Goal: Transaction & Acquisition: Purchase product/service

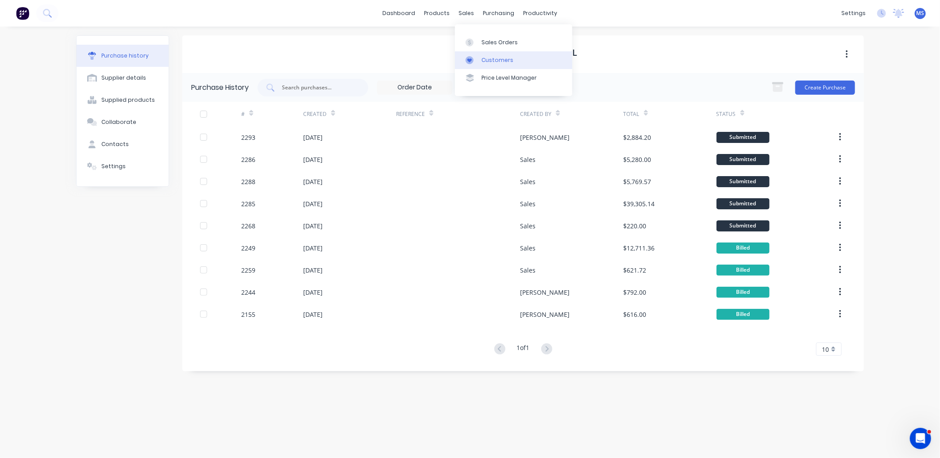
click at [497, 62] on div "Customers" at bounding box center [497, 60] width 32 height 8
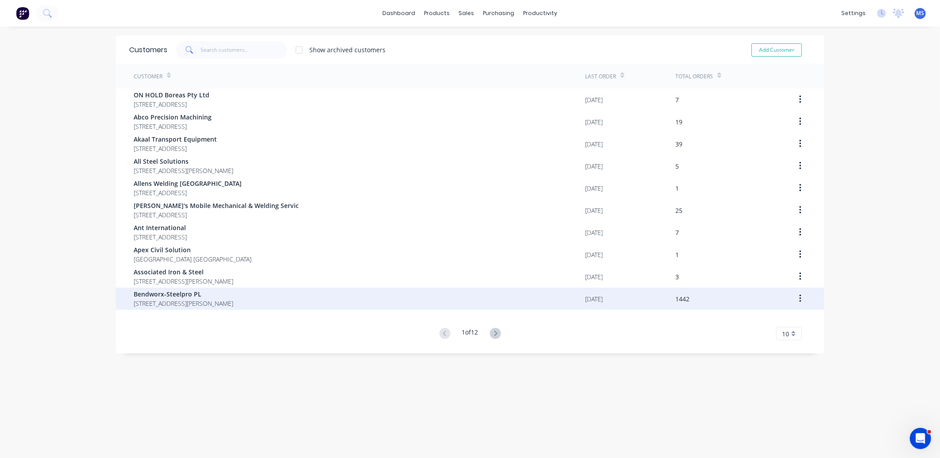
click at [316, 303] on div "Bendworx-Steelpro PL [STREET_ADDRESS][PERSON_NAME]" at bounding box center [359, 299] width 451 height 22
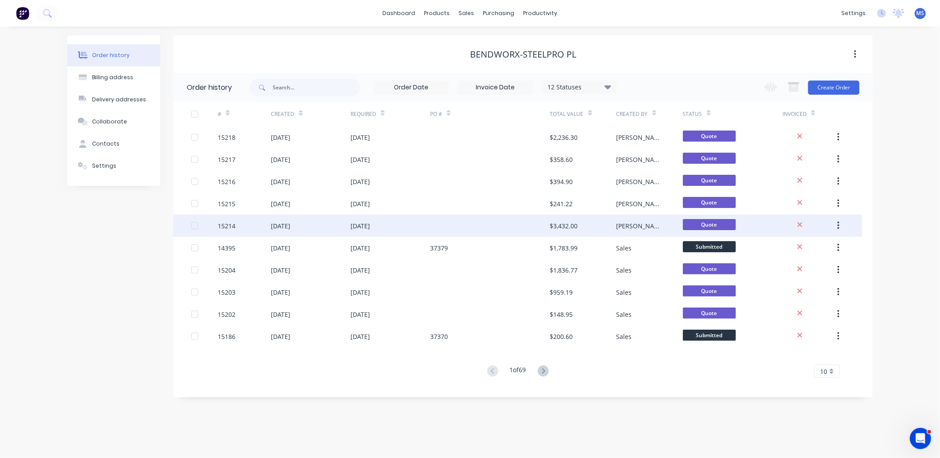
click at [290, 229] on div "[DATE]" at bounding box center [280, 225] width 19 height 9
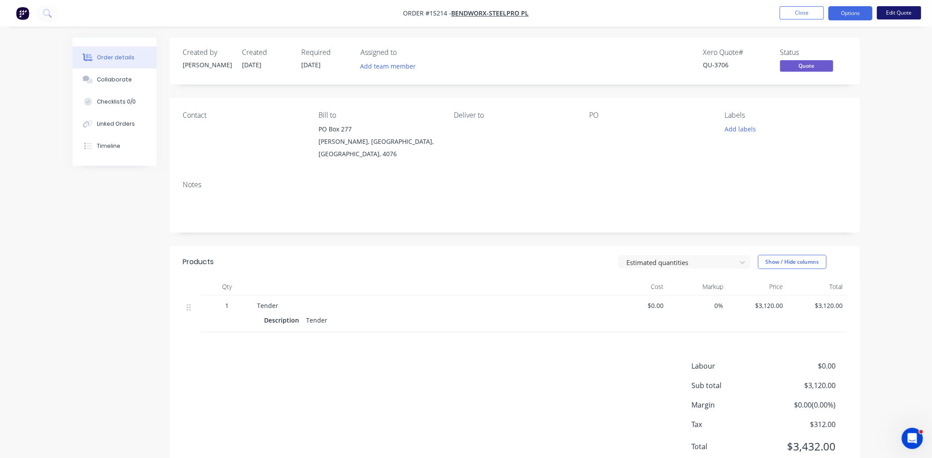
click at [912, 12] on button "Edit Quote" at bounding box center [899, 12] width 44 height 13
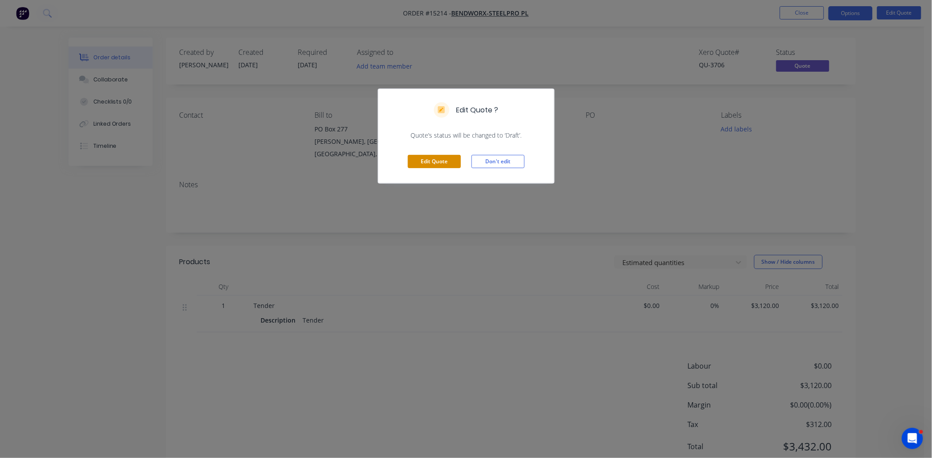
click at [431, 163] on button "Edit Quote" at bounding box center [434, 161] width 53 height 13
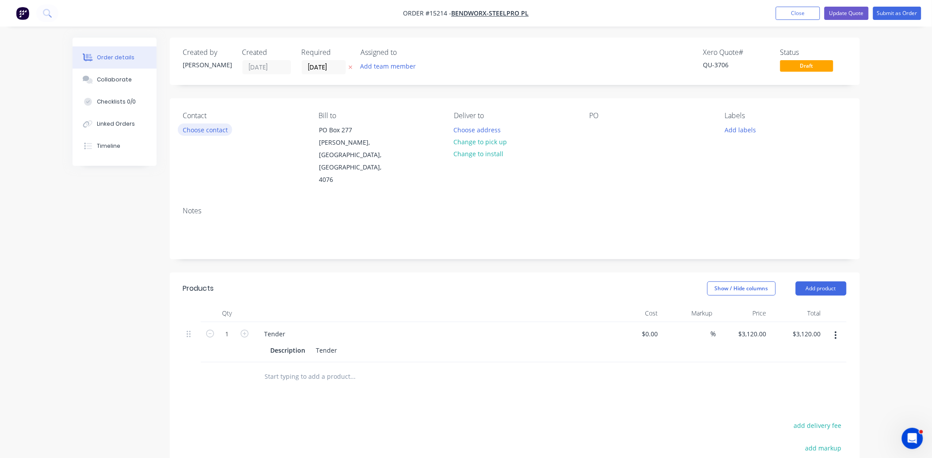
click at [212, 132] on button "Choose contact" at bounding box center [205, 129] width 54 height 12
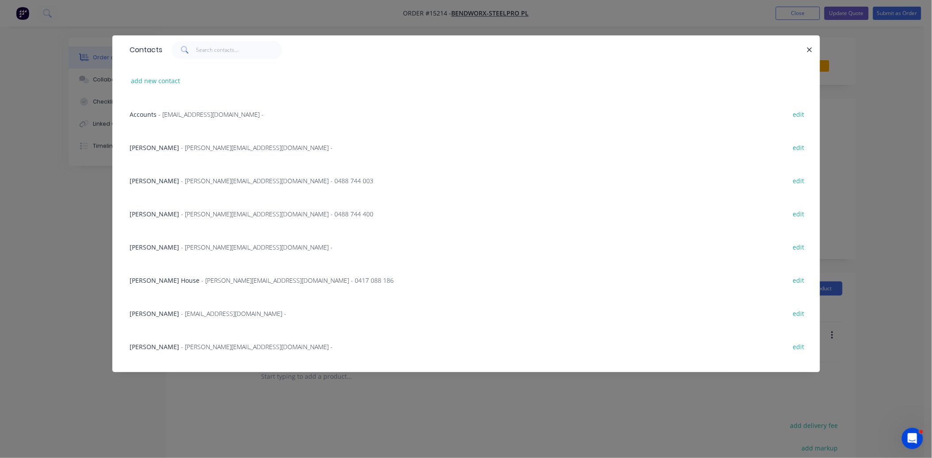
click at [181, 212] on span "- [PERSON_NAME][EMAIL_ADDRESS][DOMAIN_NAME] - 0488 744 400" at bounding box center [277, 214] width 192 height 8
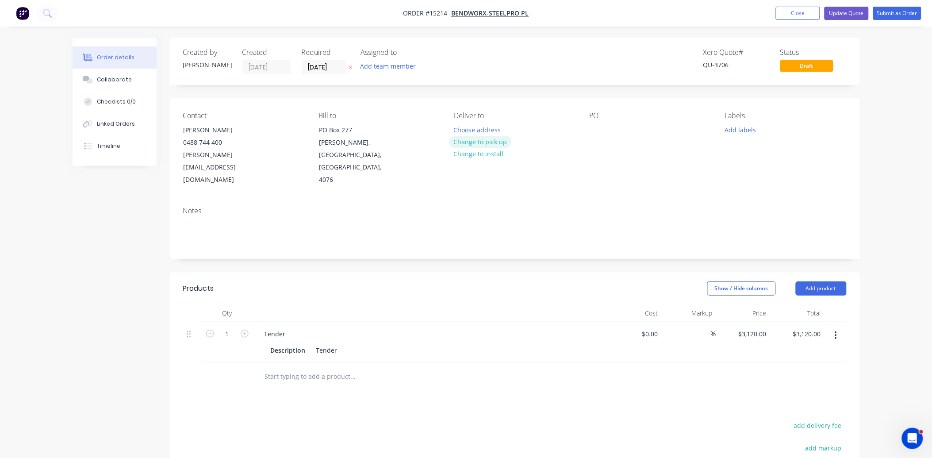
click at [487, 141] on button "Change to pick up" at bounding box center [480, 142] width 63 height 12
click at [490, 141] on button "Change to delivery" at bounding box center [481, 142] width 65 height 12
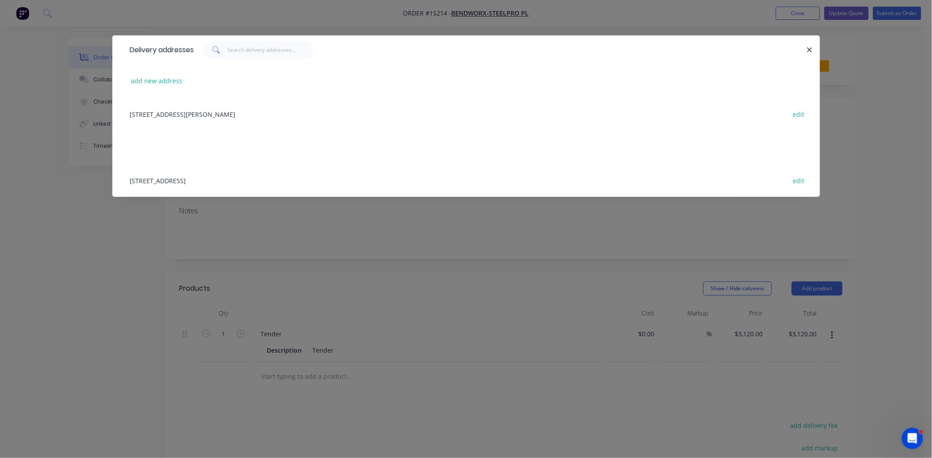
drag, startPoint x: 191, startPoint y: 182, endPoint x: 336, endPoint y: 183, distance: 145.1
click at [192, 183] on div "[STREET_ADDRESS] edit" at bounding box center [466, 180] width 681 height 33
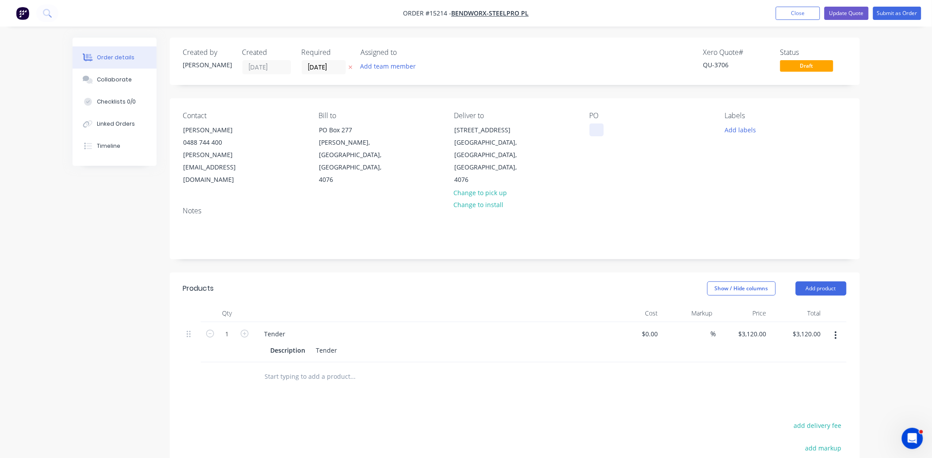
click at [598, 127] on div at bounding box center [597, 129] width 14 height 13
click at [835, 331] on icon "button" at bounding box center [836, 336] width 2 height 10
click at [807, 405] on div "Delete" at bounding box center [805, 411] width 68 height 13
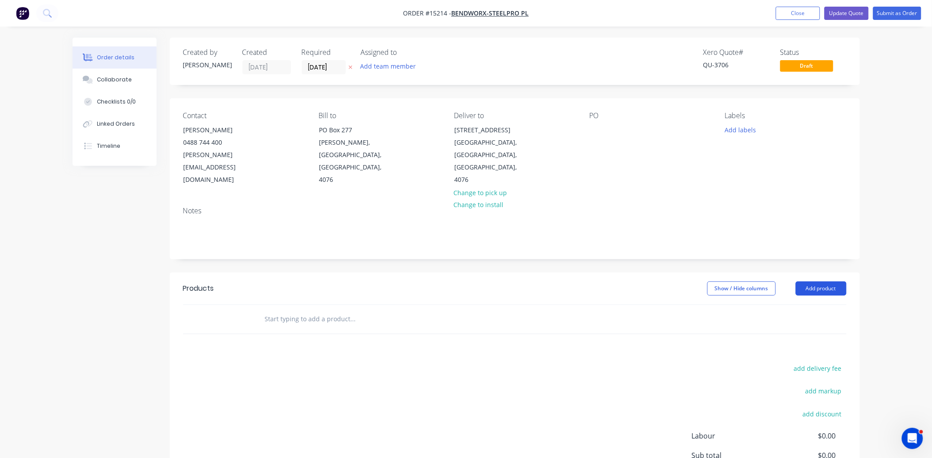
click at [835, 281] on button "Add product" at bounding box center [821, 288] width 51 height 14
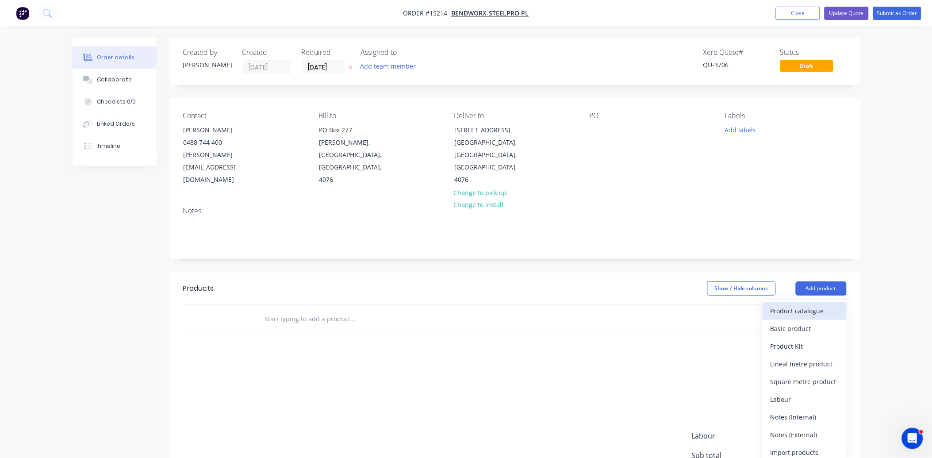
click at [817, 304] on div "Product catalogue" at bounding box center [805, 310] width 68 height 13
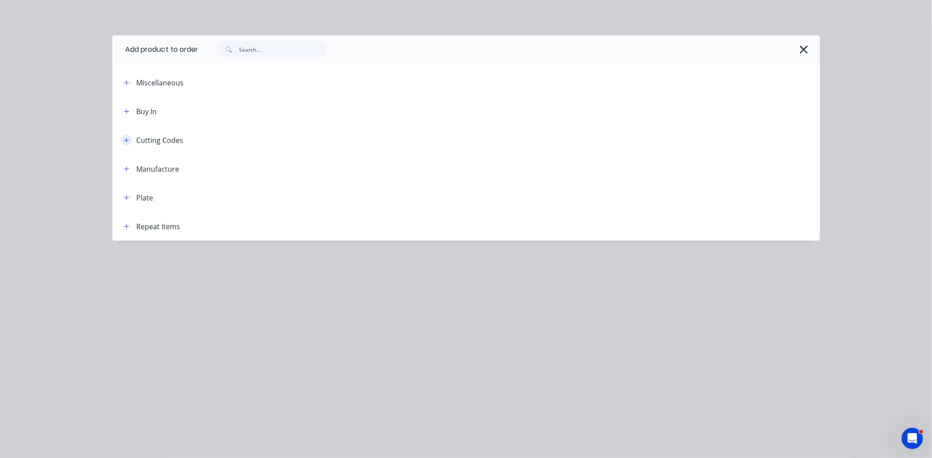
click at [127, 138] on icon "button" at bounding box center [126, 140] width 5 height 5
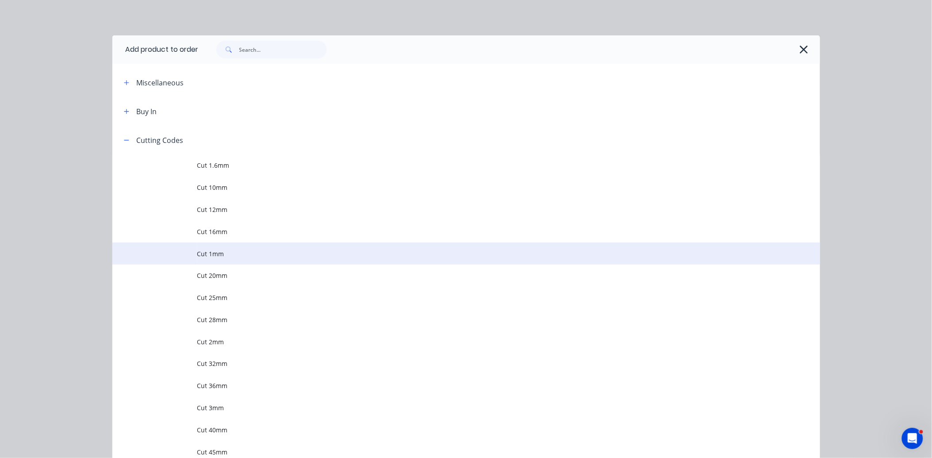
click at [231, 264] on td "Cut 1mm" at bounding box center [508, 253] width 623 height 22
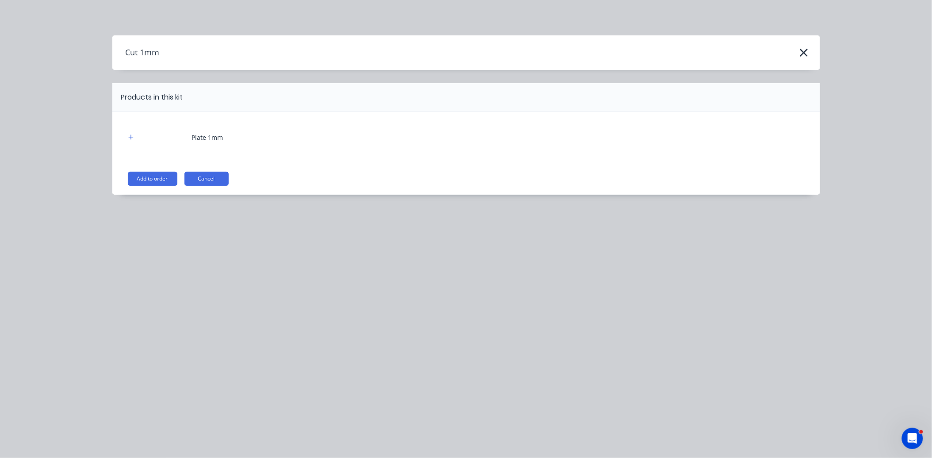
click at [811, 48] on div "Cut 1mm" at bounding box center [466, 52] width 708 height 17
click at [792, 53] on div "Cut 1mm" at bounding box center [466, 52] width 708 height 17
click at [803, 50] on icon "button" at bounding box center [804, 53] width 8 height 8
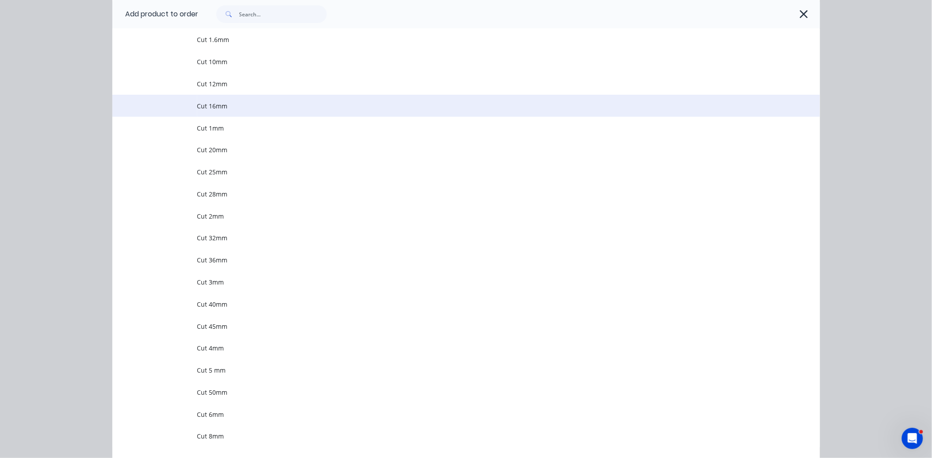
click at [236, 104] on span "Cut 16mm" at bounding box center [446, 105] width 498 height 9
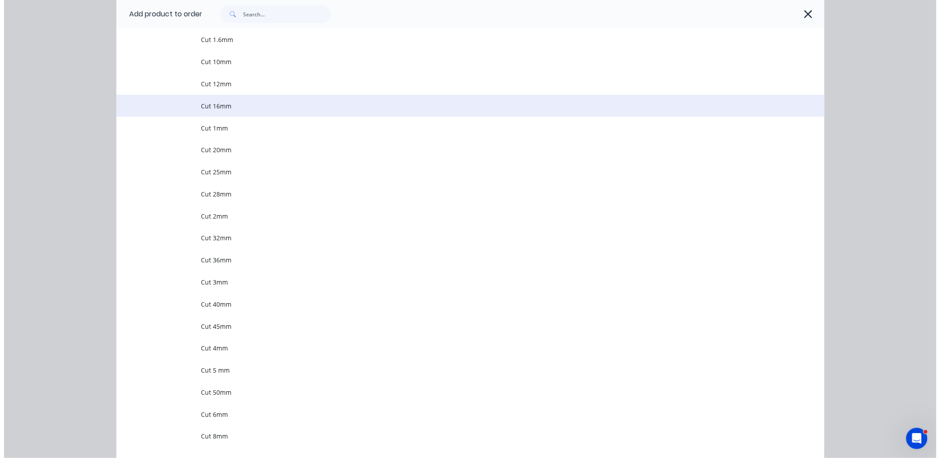
scroll to position [0, 0]
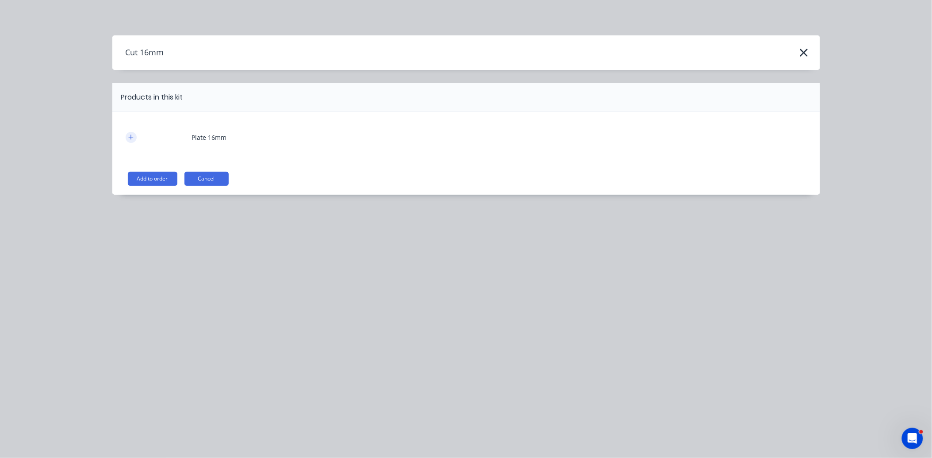
click at [128, 138] on icon "button" at bounding box center [130, 137] width 5 height 6
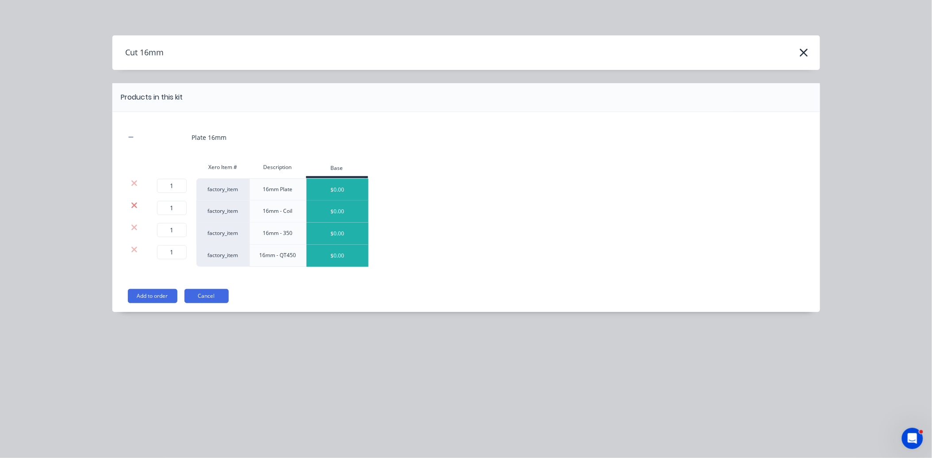
click at [135, 204] on icon at bounding box center [134, 205] width 7 height 9
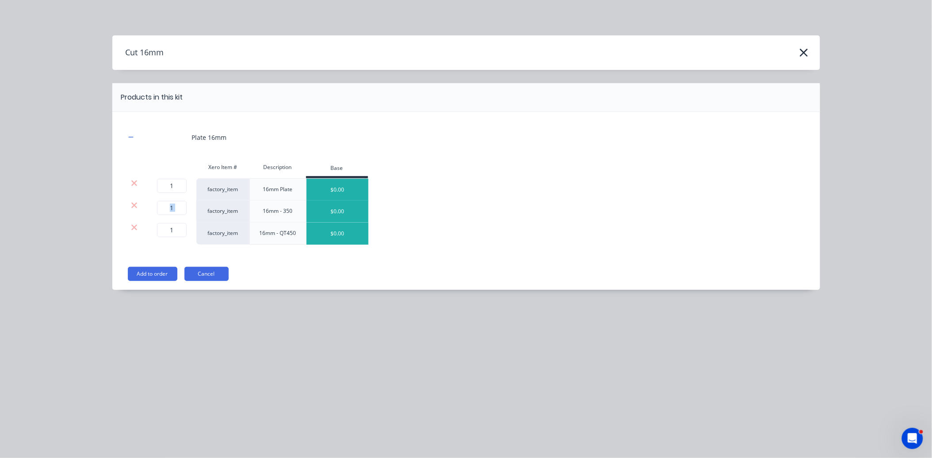
click at [135, 204] on icon at bounding box center [134, 205] width 7 height 9
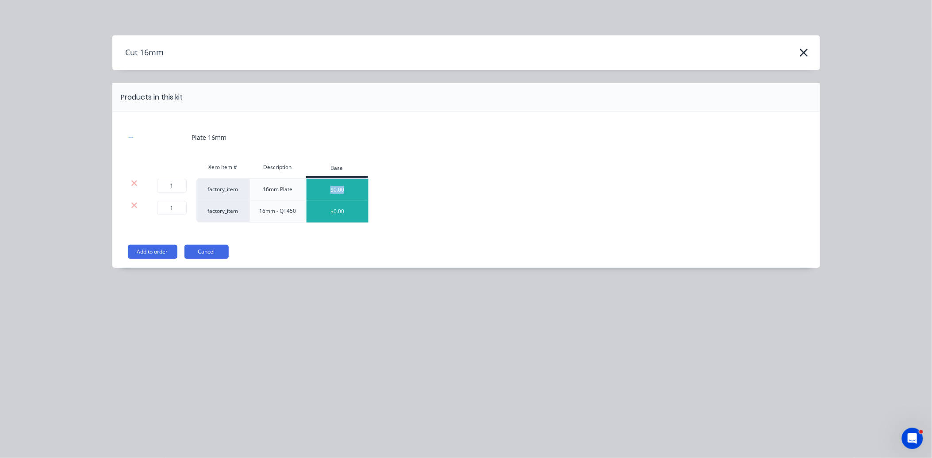
click at [135, 204] on icon at bounding box center [134, 205] width 7 height 9
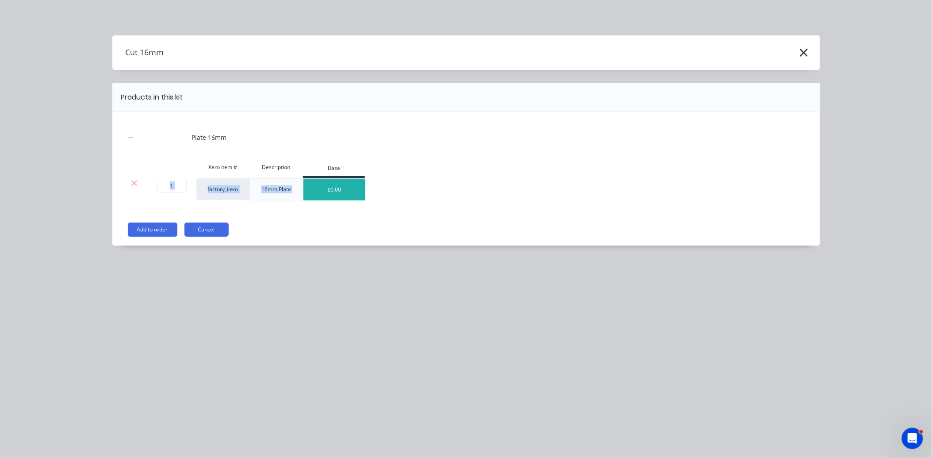
drag, startPoint x: 135, startPoint y: 204, endPoint x: 148, endPoint y: 229, distance: 28.9
click at [148, 229] on button "Add to order" at bounding box center [153, 230] width 50 height 14
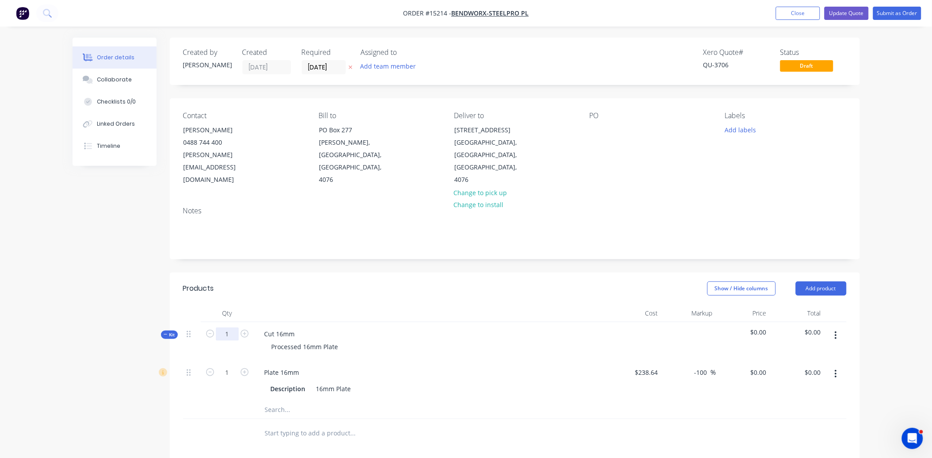
click at [226, 327] on input "1" at bounding box center [227, 333] width 23 height 13
type input "4"
type input "11.76"
type input "$238.64"
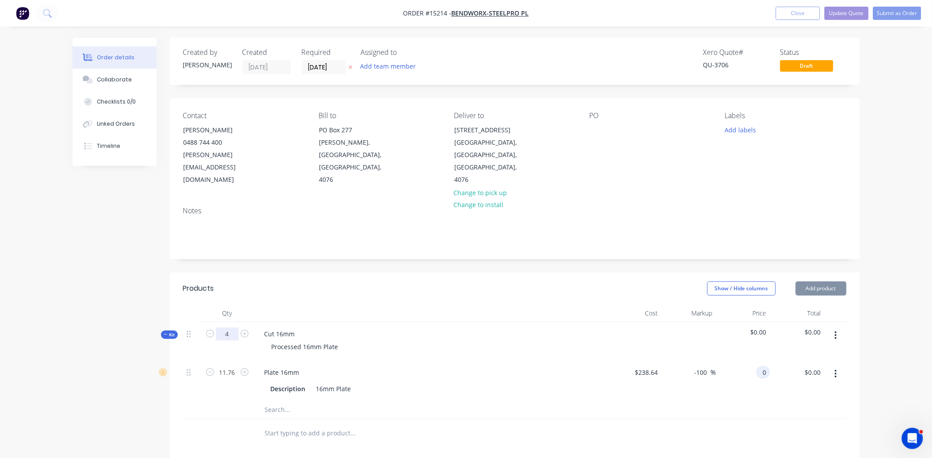
type input "$0.00"
type input "3120.56"
type input "11.19"
type input "$265.3537"
type input "$3,120.56"
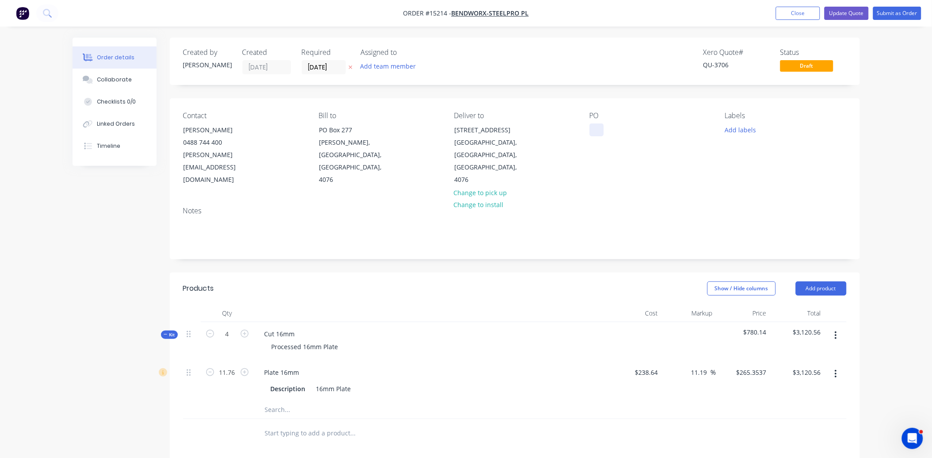
click at [599, 134] on div at bounding box center [597, 129] width 14 height 13
click at [306, 72] on input "[DATE]" at bounding box center [323, 67] width 43 height 13
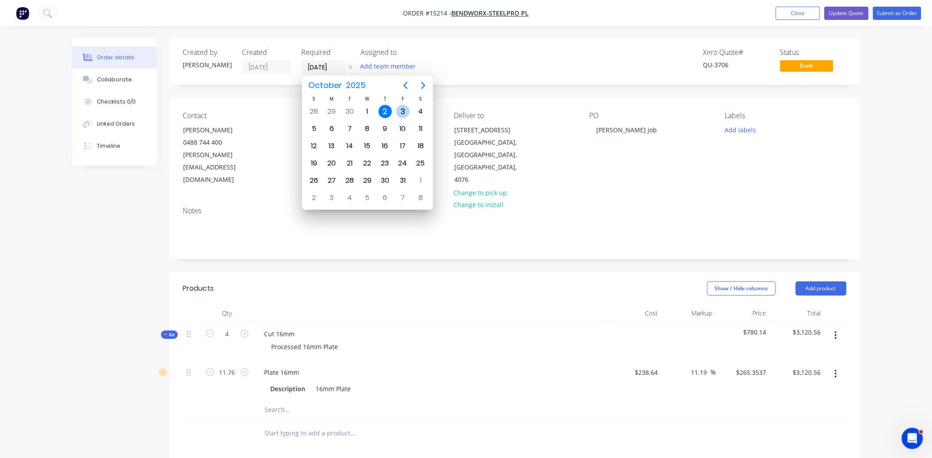
click at [400, 112] on div "3" at bounding box center [402, 111] width 13 height 13
type input "[DATE]"
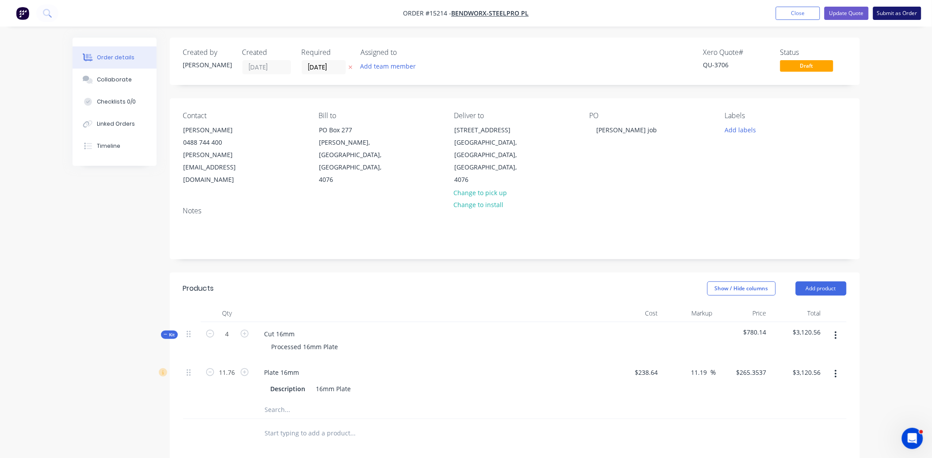
click at [908, 16] on button "Submit as Order" at bounding box center [897, 13] width 48 height 13
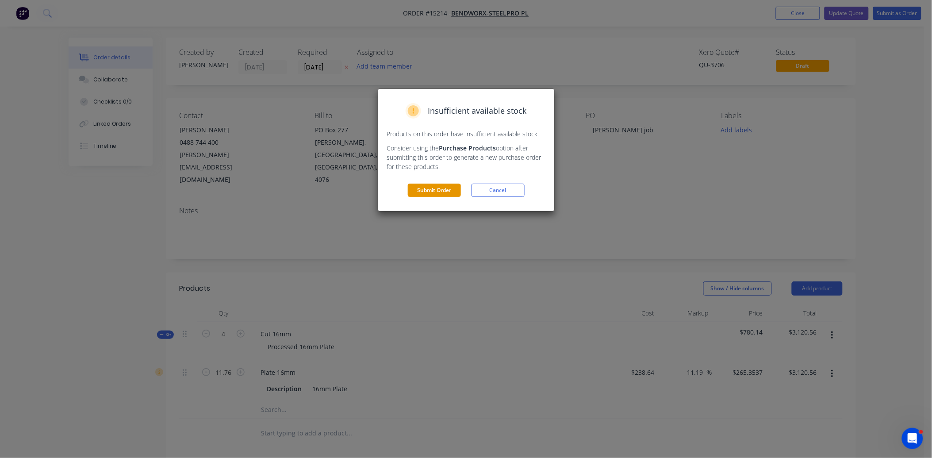
click at [424, 193] on button "Submit Order" at bounding box center [434, 190] width 53 height 13
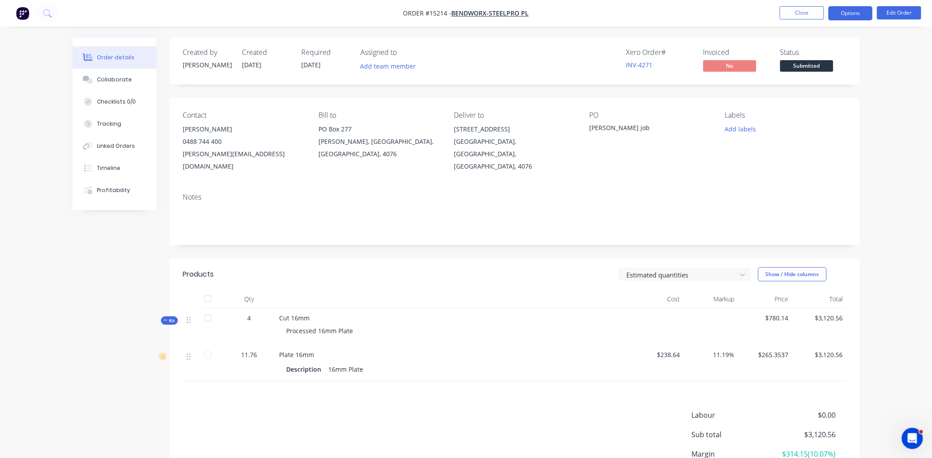
click at [846, 12] on button "Options" at bounding box center [851, 13] width 44 height 14
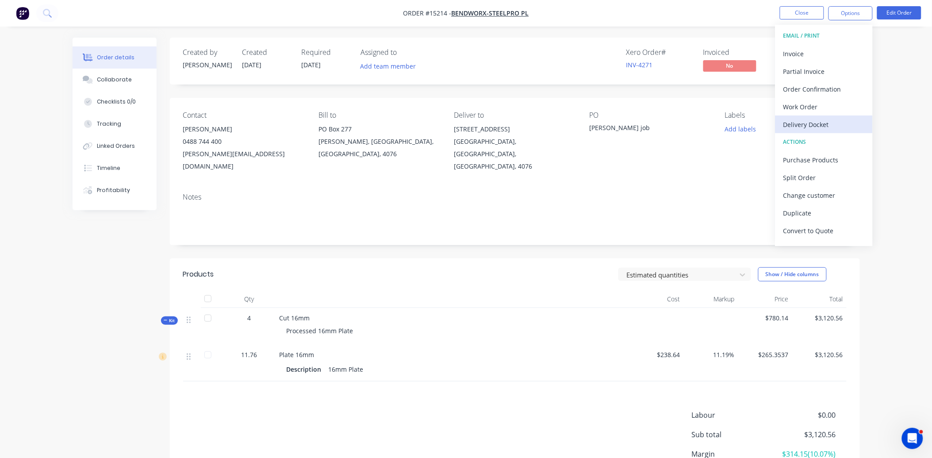
click at [823, 129] on div "Delivery Docket" at bounding box center [824, 124] width 81 height 13
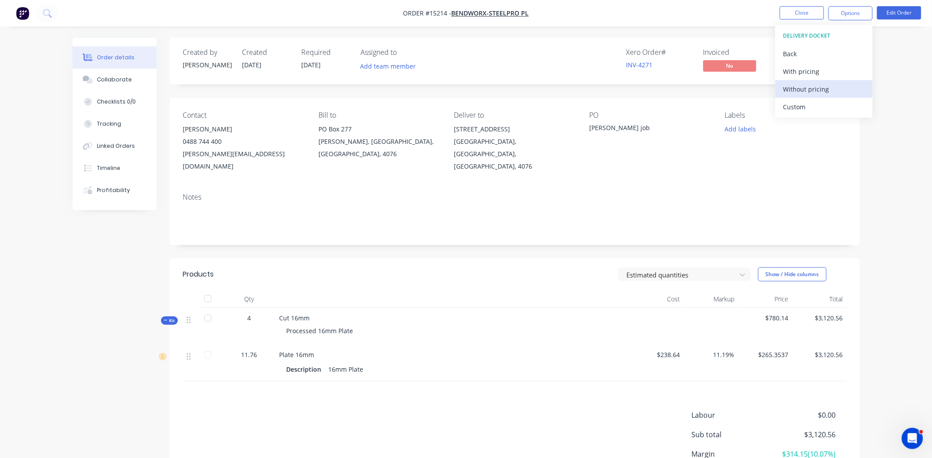
click at [834, 83] on div "Without pricing" at bounding box center [824, 89] width 81 height 13
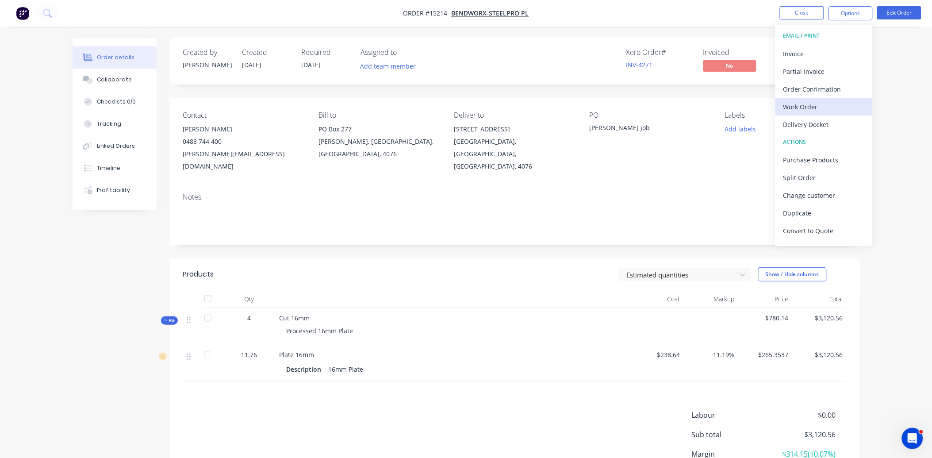
click at [809, 104] on div "Work Order" at bounding box center [824, 106] width 81 height 13
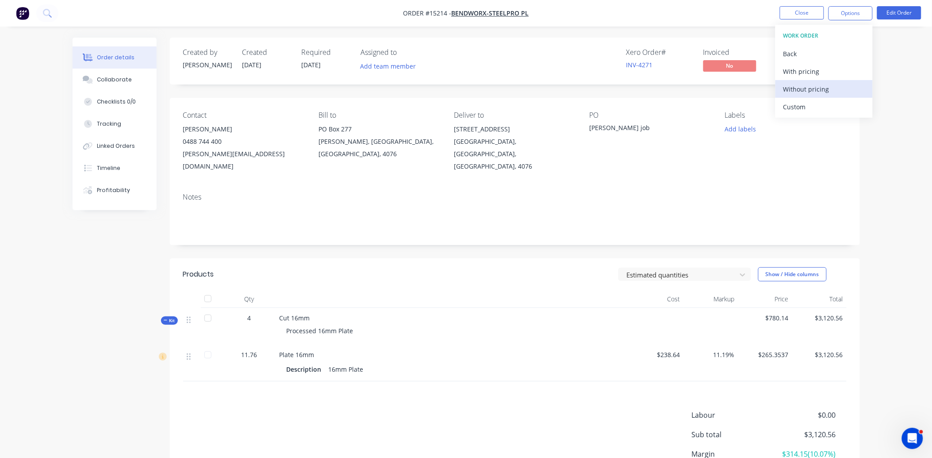
click at [817, 90] on div "Without pricing" at bounding box center [824, 89] width 81 height 13
click at [744, 41] on div "Created by [PERSON_NAME] Created [DATE] Required [DATE] Assigned to Add team me…" at bounding box center [515, 61] width 690 height 47
click at [789, 13] on button "Close" at bounding box center [802, 12] width 44 height 13
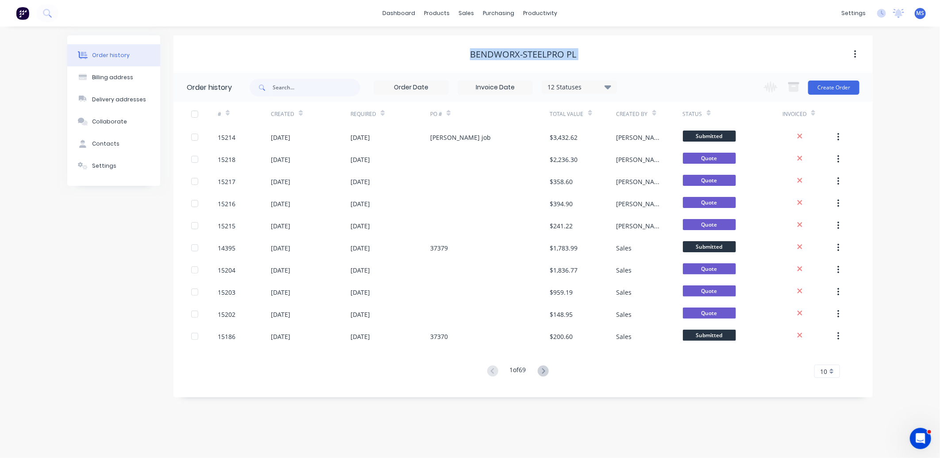
drag, startPoint x: 276, startPoint y: 50, endPoint x: 316, endPoint y: 48, distance: 39.9
click at [316, 48] on div "Bendworx-Steelpro PL" at bounding box center [522, 54] width 699 height 16
drag, startPoint x: 316, startPoint y: 48, endPoint x: 269, endPoint y: 58, distance: 48.3
click at [269, 58] on div "Bendworx-Steelpro PL" at bounding box center [522, 54] width 699 height 11
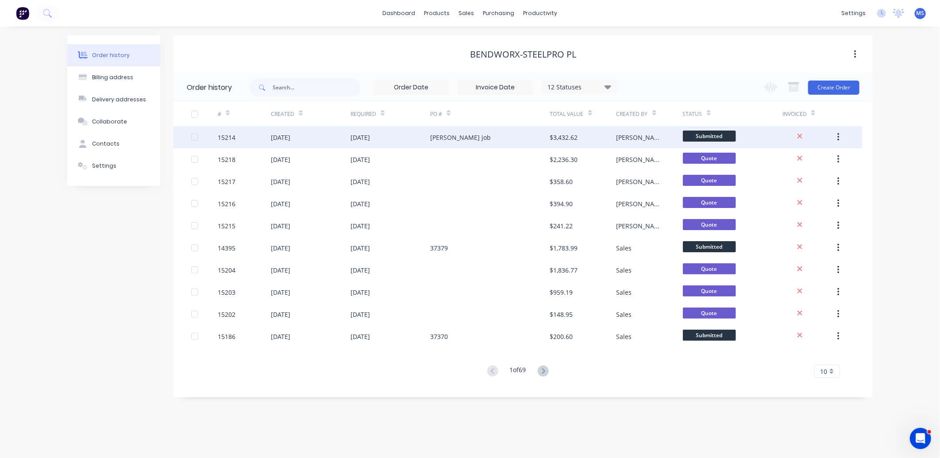
click at [437, 139] on div "[PERSON_NAME] job" at bounding box center [460, 137] width 61 height 9
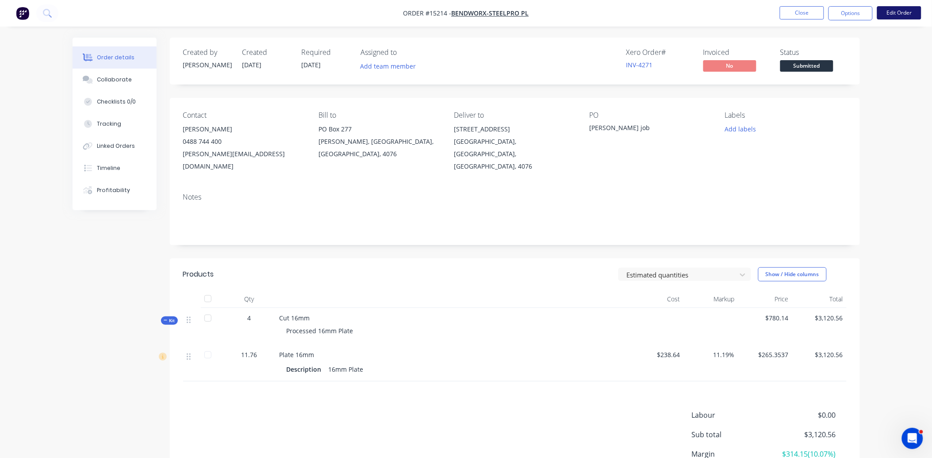
click at [895, 12] on button "Edit Order" at bounding box center [899, 12] width 44 height 13
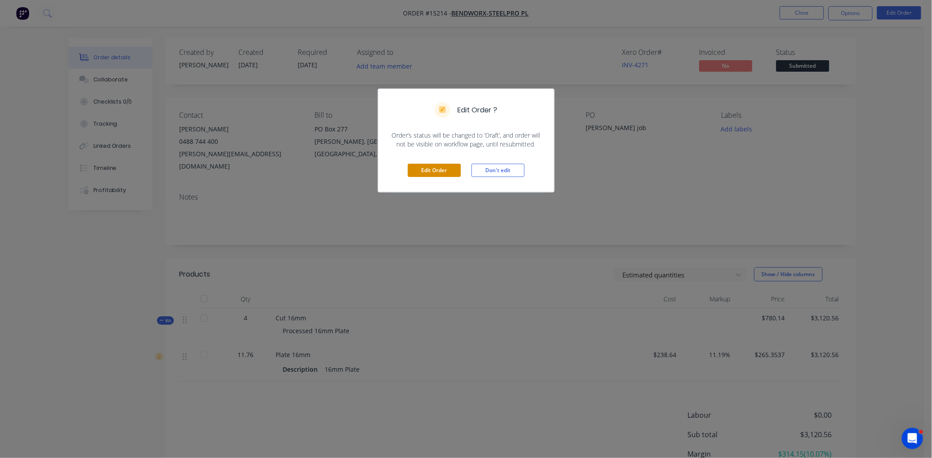
click at [426, 167] on button "Edit Order" at bounding box center [434, 170] width 53 height 13
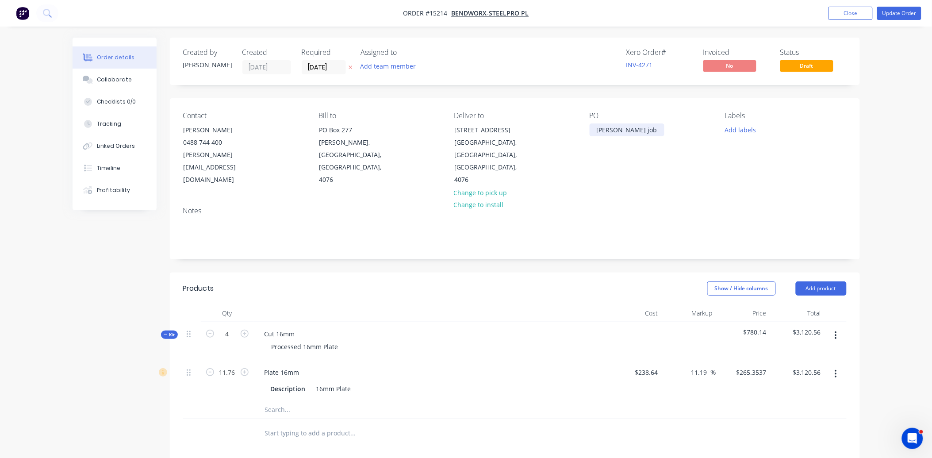
click at [643, 123] on div "[PERSON_NAME] job" at bounding box center [627, 129] width 75 height 13
drag, startPoint x: 640, startPoint y: 131, endPoint x: 596, endPoint y: 136, distance: 44.0
click at [596, 136] on div "[PERSON_NAME] job" at bounding box center [627, 129] width 75 height 13
click at [615, 207] on div "Notes" at bounding box center [515, 211] width 664 height 8
click at [899, 12] on button "Update Order" at bounding box center [899, 13] width 44 height 13
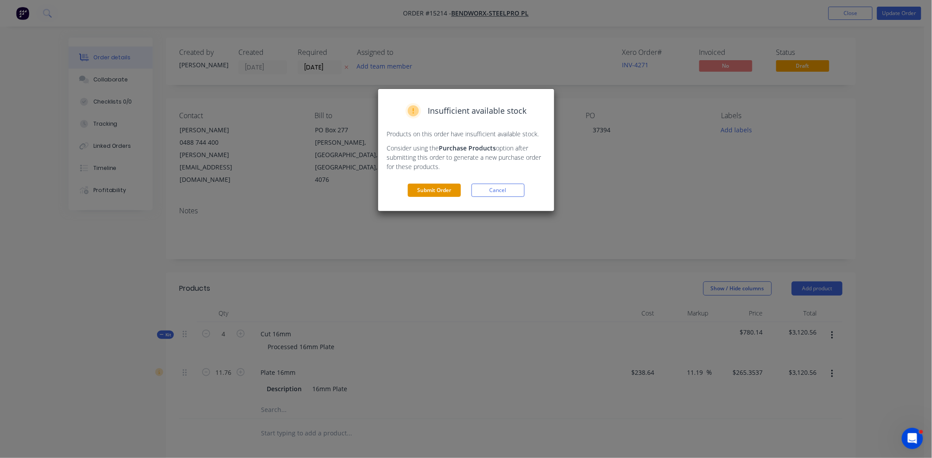
click at [429, 189] on button "Submit Order" at bounding box center [434, 190] width 53 height 13
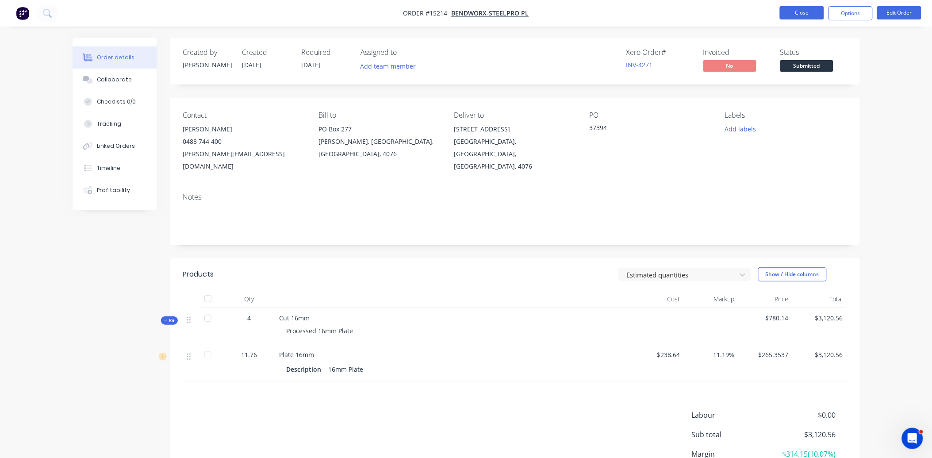
click at [797, 15] on button "Close" at bounding box center [802, 12] width 44 height 13
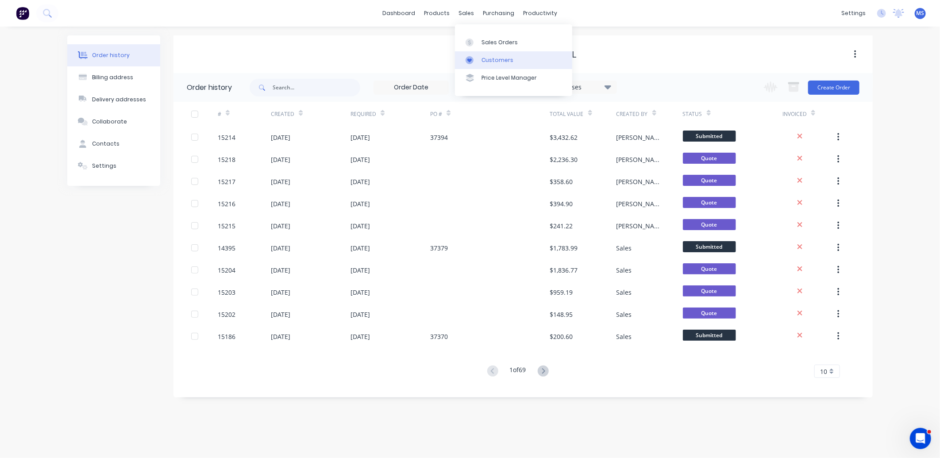
click at [500, 58] on div "Customers" at bounding box center [497, 60] width 32 height 8
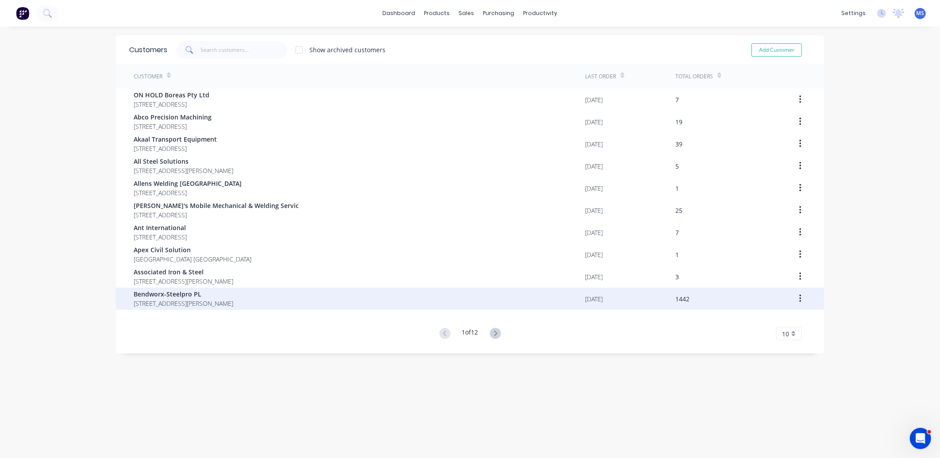
click at [229, 293] on span "Bendworx-Steelpro PL" at bounding box center [184, 293] width 100 height 9
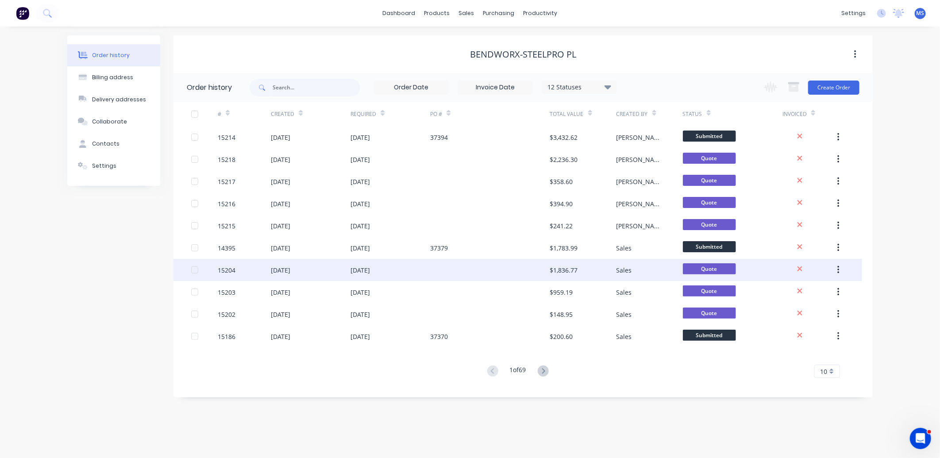
click at [280, 273] on div "[DATE]" at bounding box center [280, 269] width 19 height 9
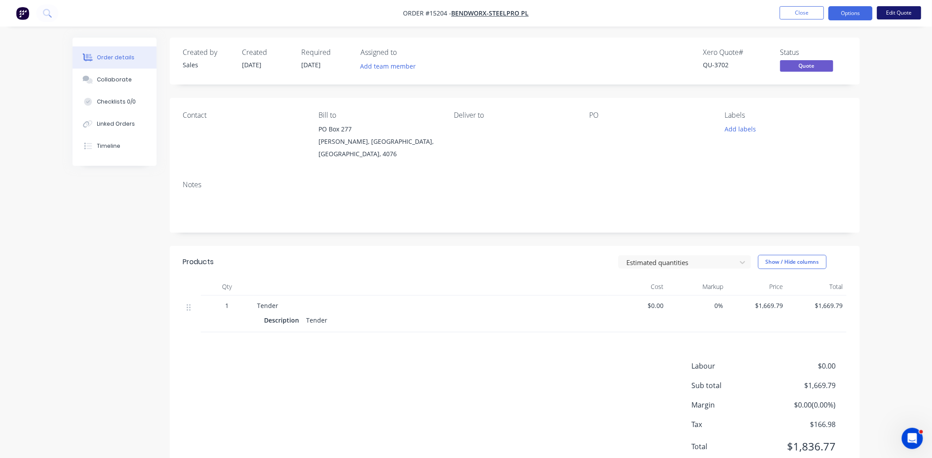
click at [904, 16] on button "Edit Quote" at bounding box center [899, 12] width 44 height 13
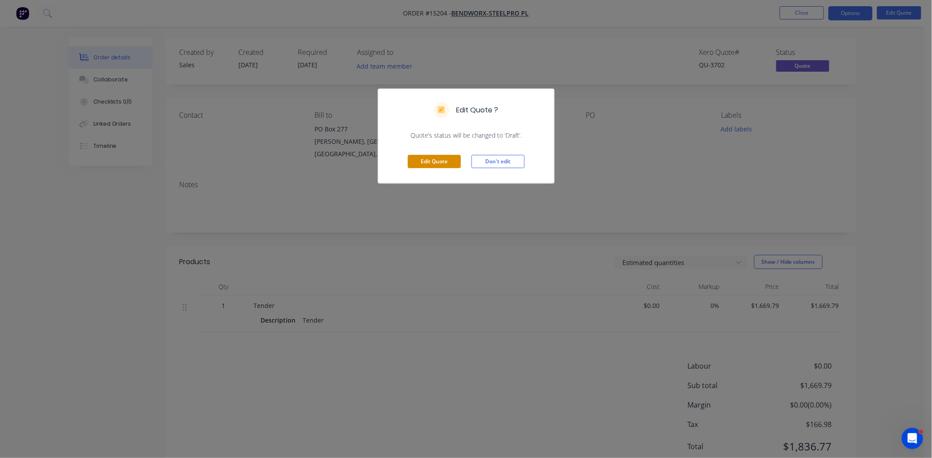
click at [443, 161] on button "Edit Quote" at bounding box center [434, 161] width 53 height 13
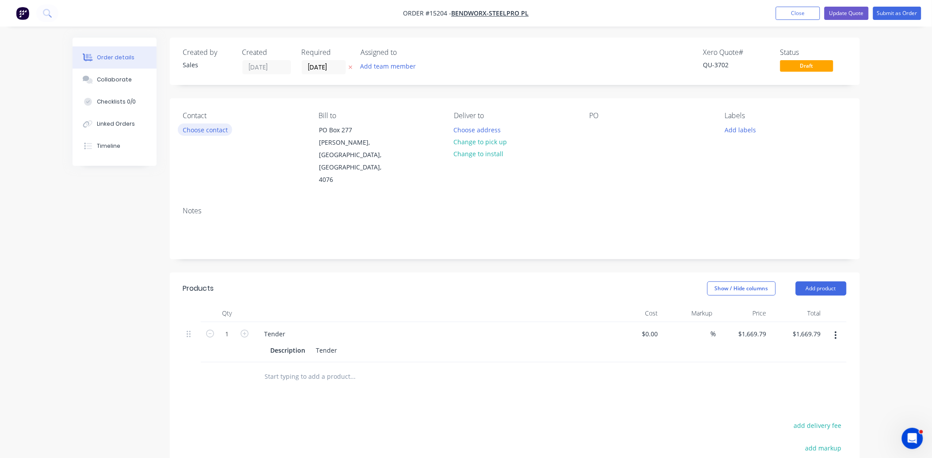
click at [220, 133] on button "Choose contact" at bounding box center [205, 129] width 54 height 12
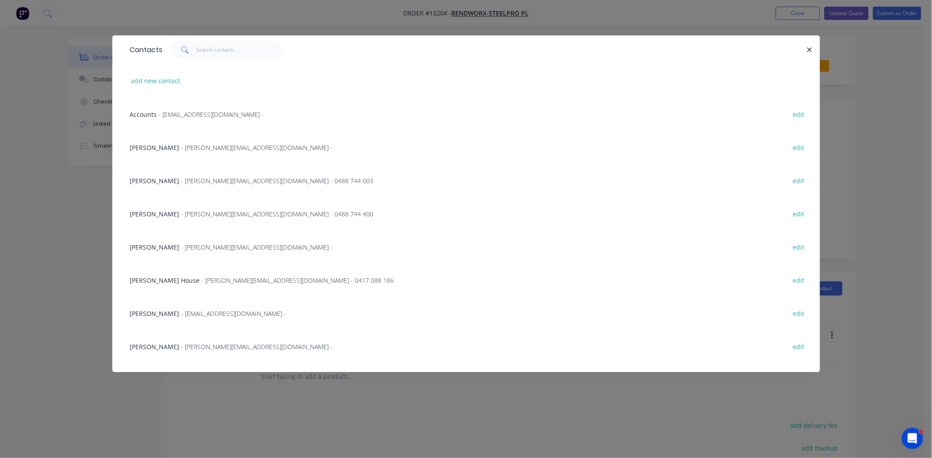
click at [191, 143] on span "- [PERSON_NAME][EMAIL_ADDRESS][DOMAIN_NAME] -" at bounding box center [257, 147] width 152 height 8
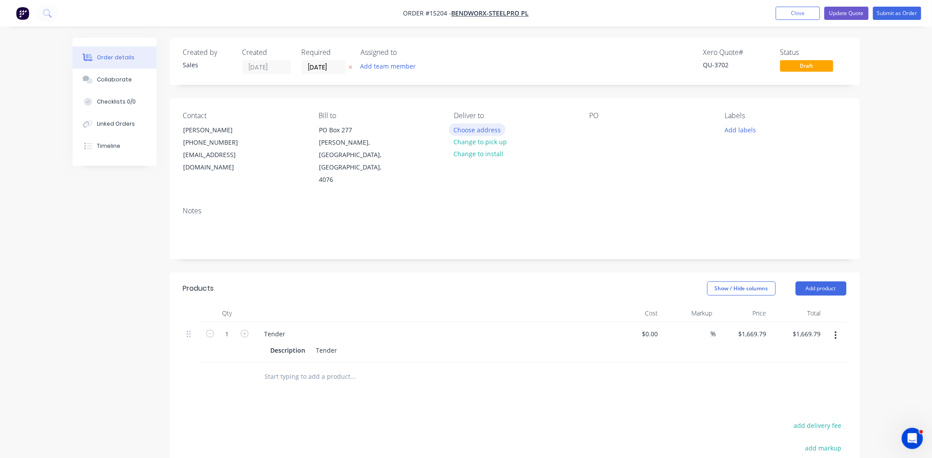
click at [484, 129] on button "Choose address" at bounding box center [477, 129] width 57 height 12
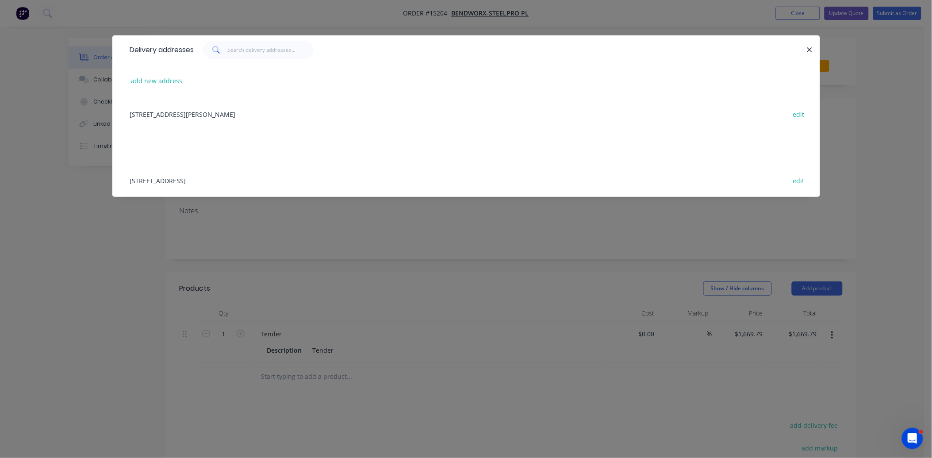
click at [176, 179] on div "[STREET_ADDRESS] edit" at bounding box center [466, 180] width 681 height 33
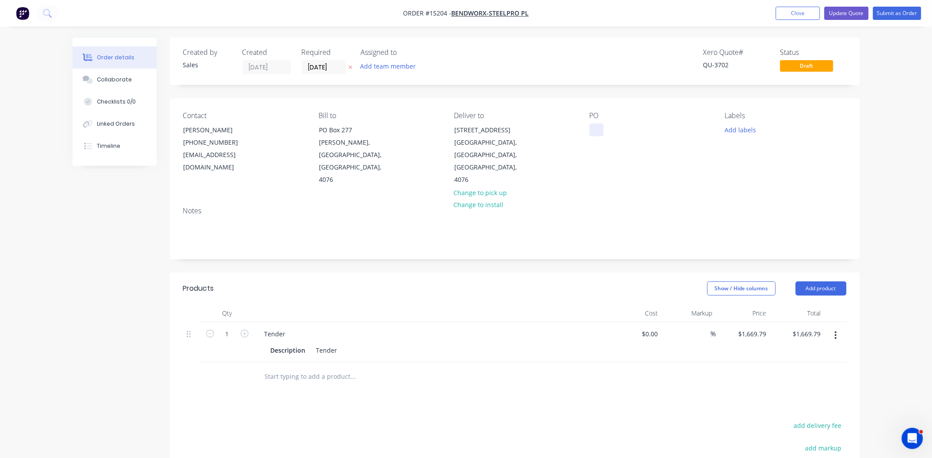
click at [598, 133] on div at bounding box center [597, 129] width 14 height 13
click at [602, 131] on div at bounding box center [597, 129] width 14 height 13
click at [319, 66] on input "[DATE]" at bounding box center [323, 67] width 43 height 13
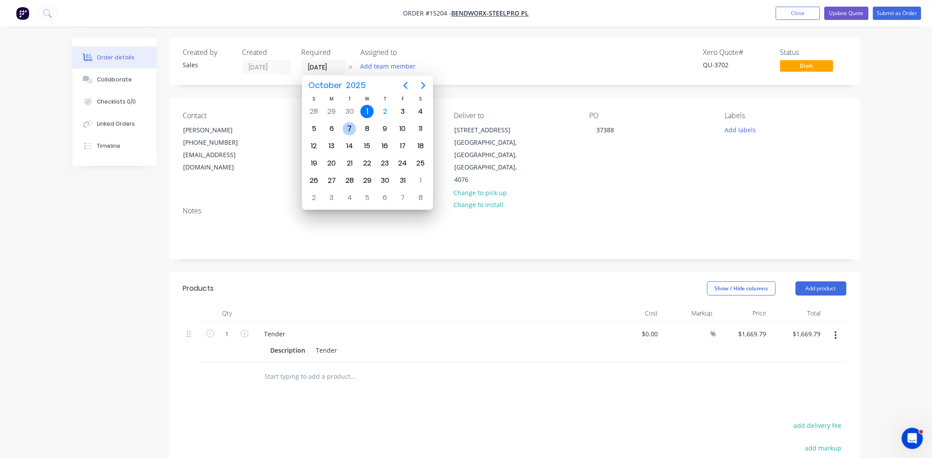
click at [353, 126] on div "7" at bounding box center [349, 128] width 13 height 13
type input "[DATE]"
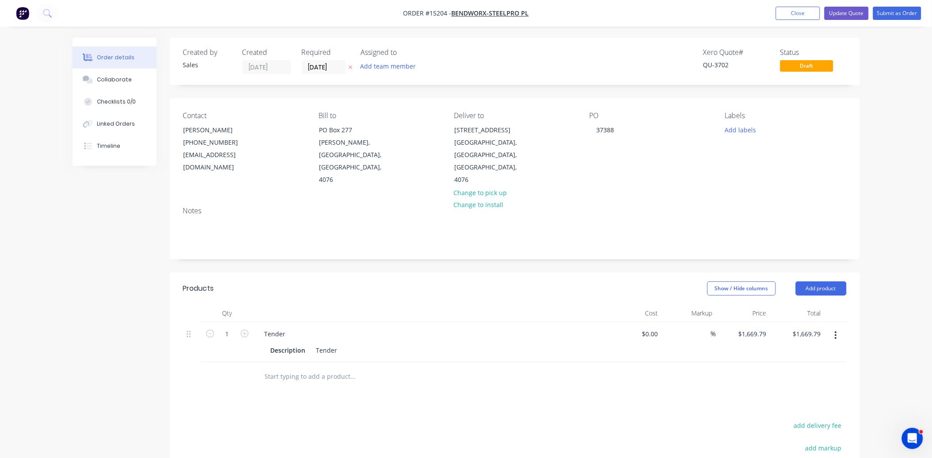
drag, startPoint x: 835, startPoint y: 310, endPoint x: 833, endPoint y: 315, distance: 6.0
click at [834, 327] on button "button" at bounding box center [836, 335] width 21 height 16
click at [825, 352] on div "Edit" at bounding box center [805, 358] width 68 height 13
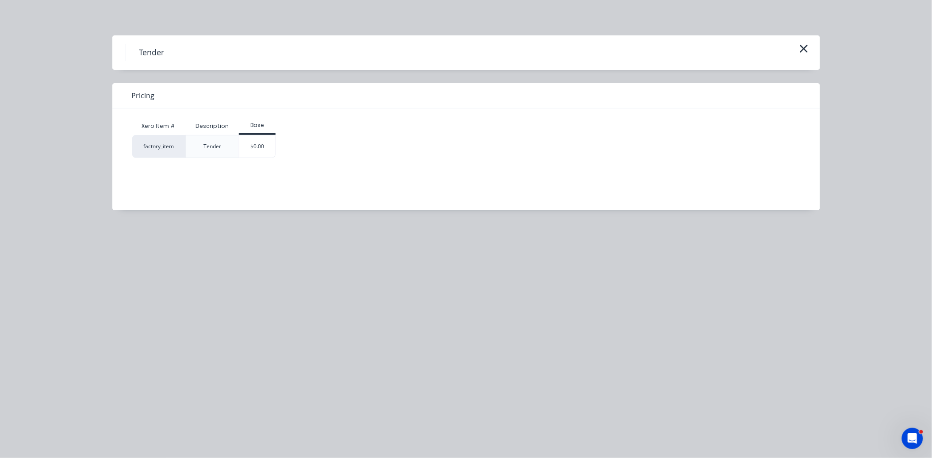
click at [807, 43] on icon "button" at bounding box center [804, 48] width 9 height 12
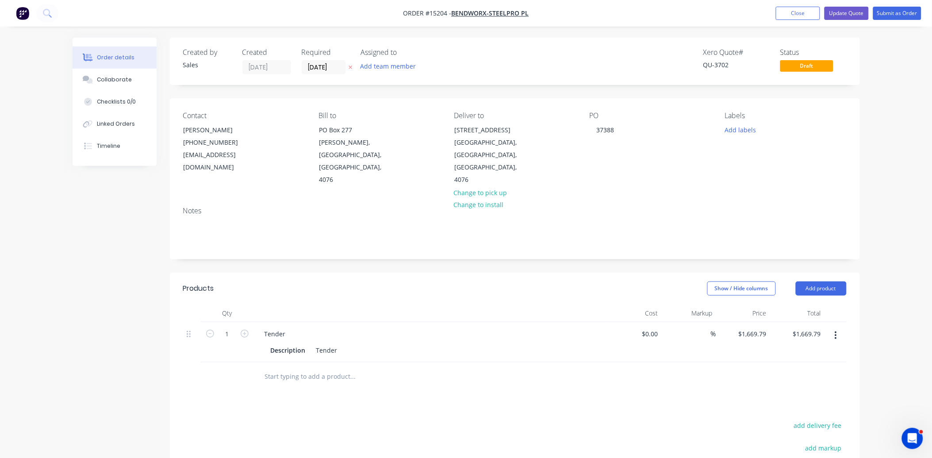
click at [834, 327] on button "button" at bounding box center [836, 335] width 21 height 16
click at [812, 405] on div "Delete" at bounding box center [805, 411] width 68 height 13
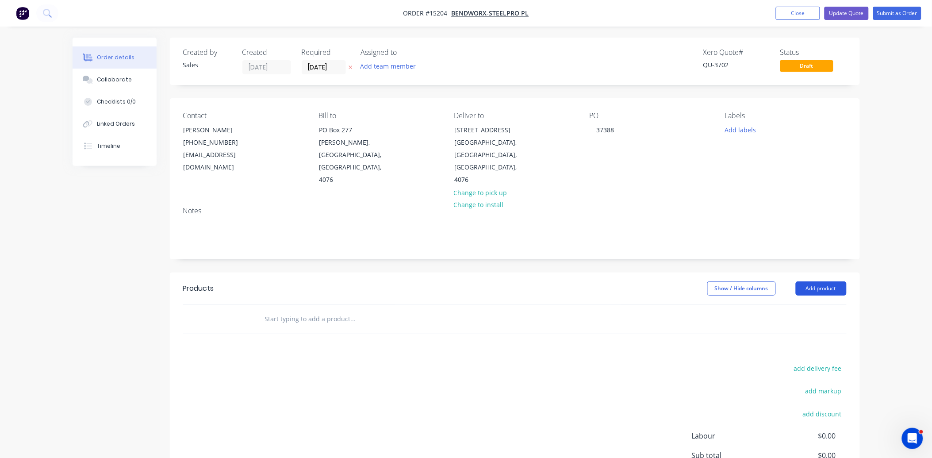
click at [830, 281] on button "Add product" at bounding box center [821, 288] width 51 height 14
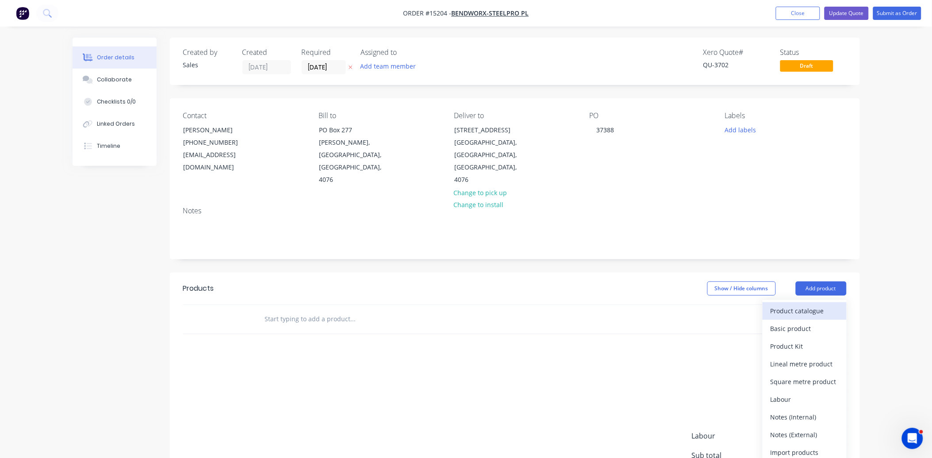
click at [827, 304] on div "Product catalogue" at bounding box center [805, 310] width 68 height 13
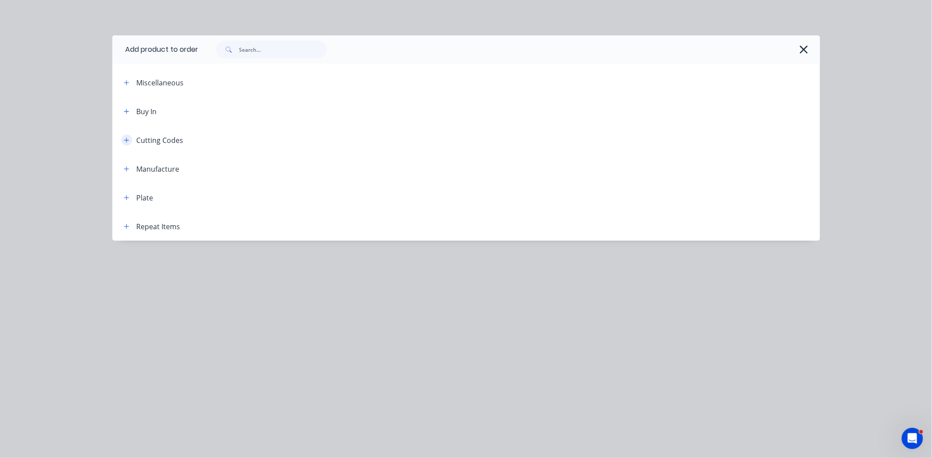
click at [126, 144] on button "button" at bounding box center [126, 140] width 11 height 11
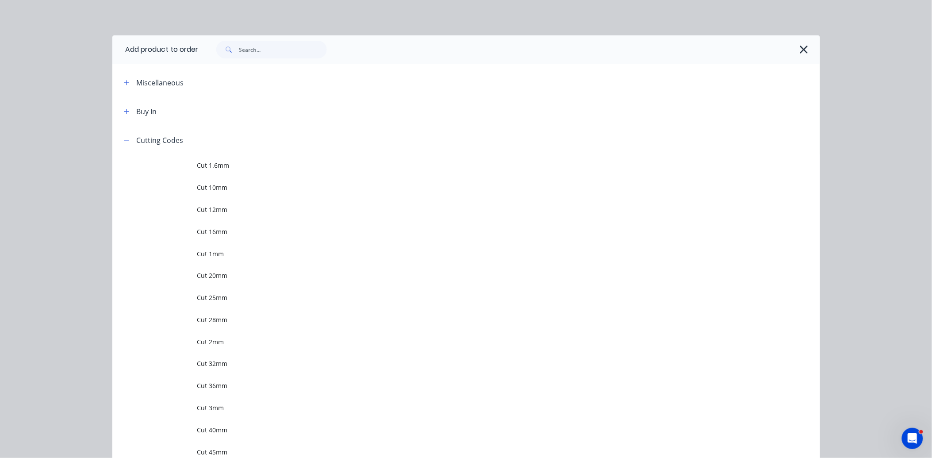
click at [174, 187] on td at bounding box center [154, 188] width 85 height 22
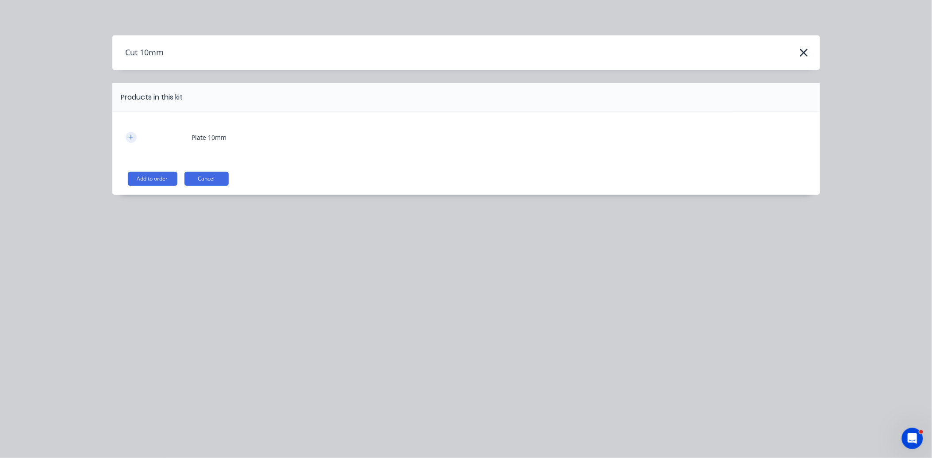
click at [130, 134] on icon "button" at bounding box center [130, 137] width 5 height 6
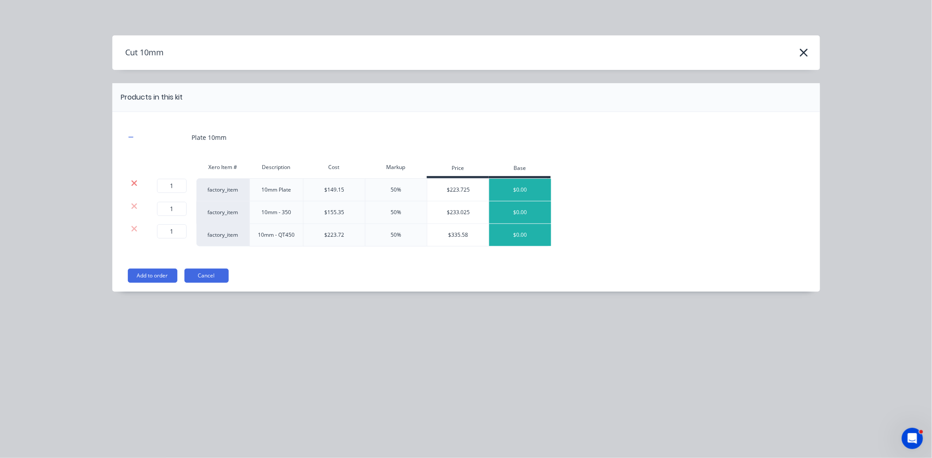
click at [131, 182] on icon at bounding box center [134, 183] width 7 height 9
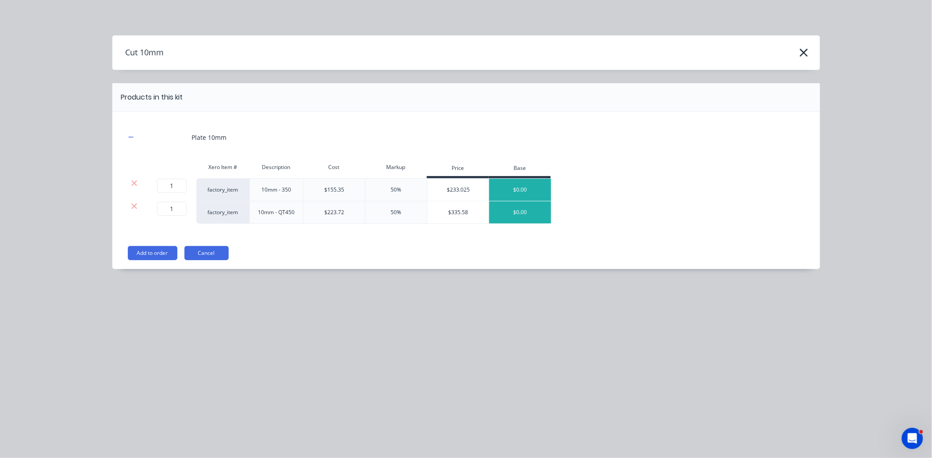
click at [135, 211] on div at bounding box center [135, 212] width 18 height 23
click at [131, 204] on icon at bounding box center [134, 206] width 7 height 9
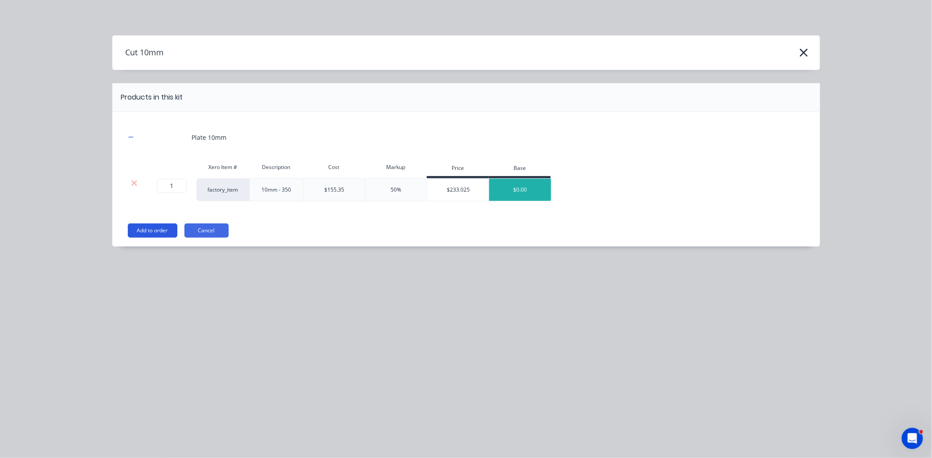
click at [153, 229] on button "Add to order" at bounding box center [153, 230] width 50 height 14
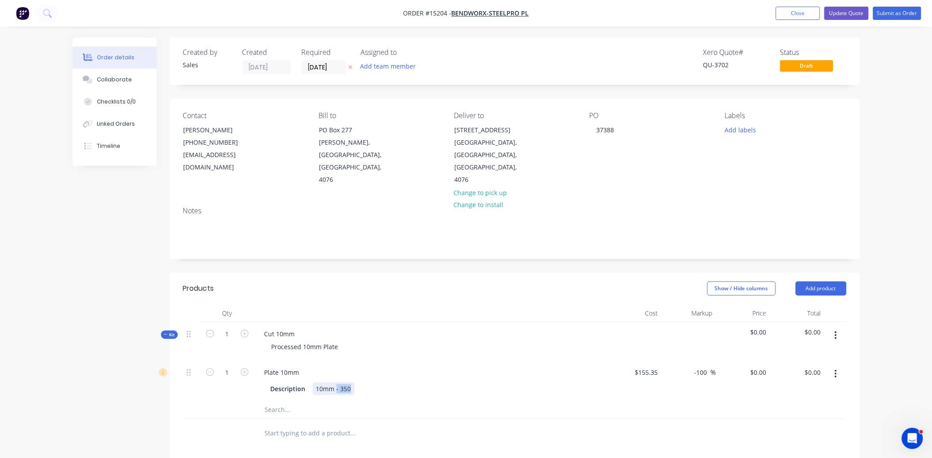
drag, startPoint x: 335, startPoint y: 365, endPoint x: 352, endPoint y: 362, distance: 17.5
click at [352, 382] on div "10mm - 350" at bounding box center [334, 388] width 42 height 13
copy div "- 350"
click at [346, 340] on div "Processed 10mm Plate" at bounding box center [431, 346] width 347 height 13
click at [340, 340] on div "Processed 10mm Plate" at bounding box center [305, 346] width 81 height 13
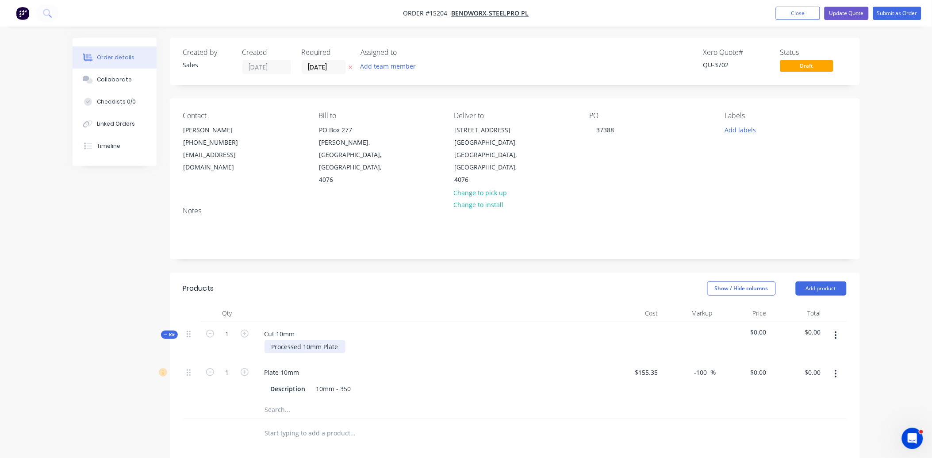
paste div
click at [382, 382] on div "Description 10mm - 350" at bounding box center [429, 388] width 324 height 13
click at [228, 327] on input "1" at bounding box center [227, 333] width 23 height 13
type input "3"
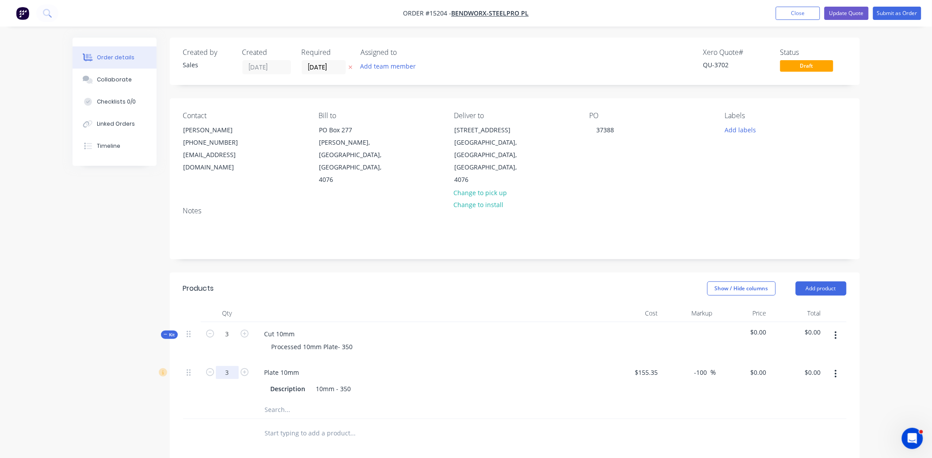
click at [220, 366] on input "3" at bounding box center [227, 372] width 23 height 13
type input "11"
type input "$155.35"
type input "$0.00"
type input "1877.18"
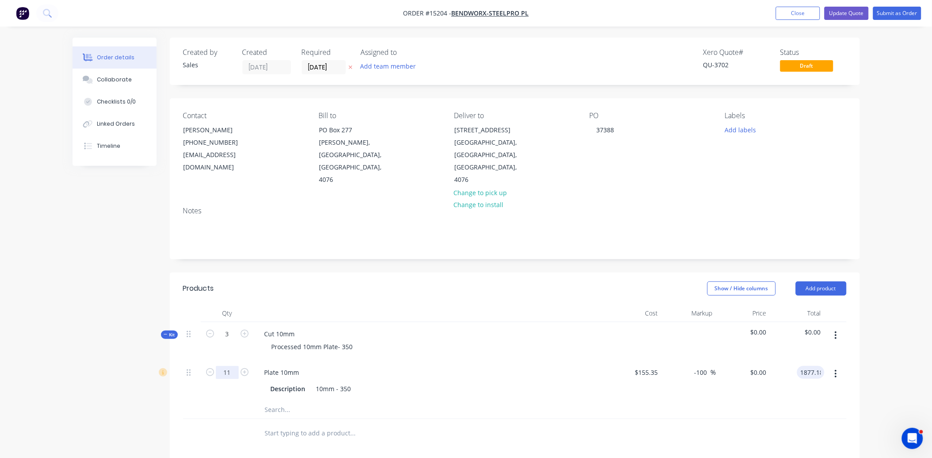
type input "9.85"
type input "$170.6527"
type input "$1,877.18"
click at [888, 16] on button "Submit as Order" at bounding box center [897, 13] width 48 height 13
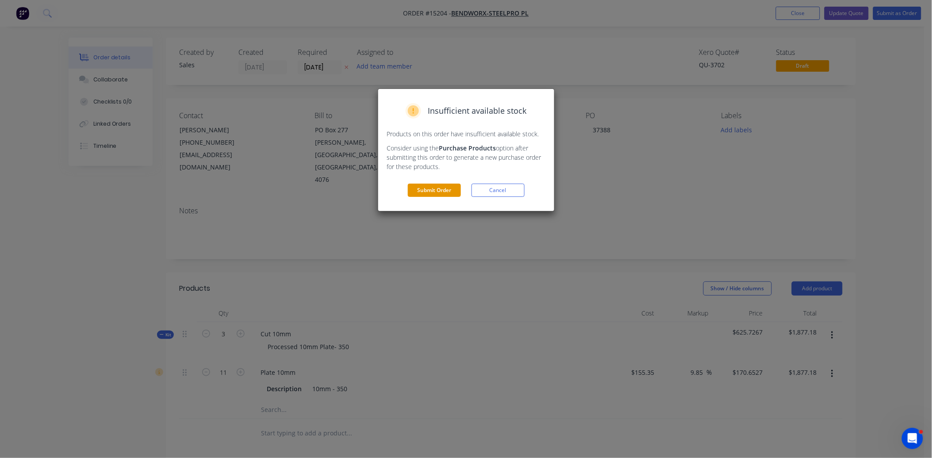
click at [443, 191] on button "Submit Order" at bounding box center [434, 190] width 53 height 13
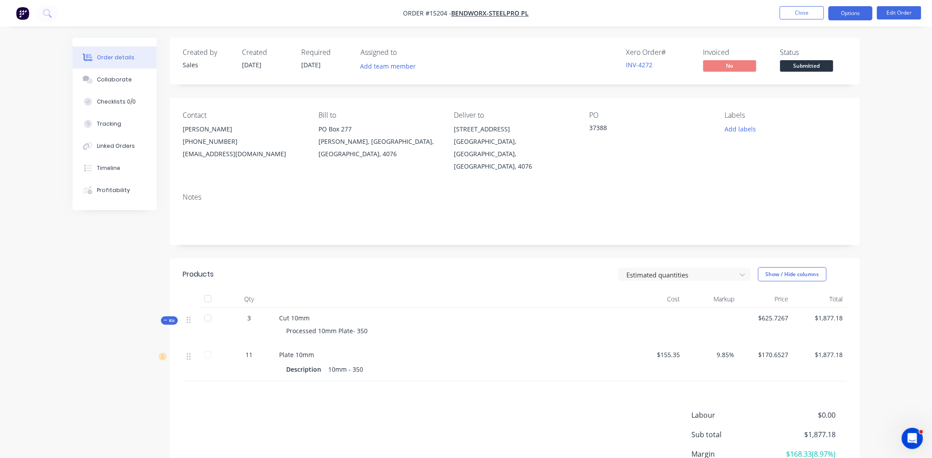
click at [839, 17] on button "Options" at bounding box center [851, 13] width 44 height 14
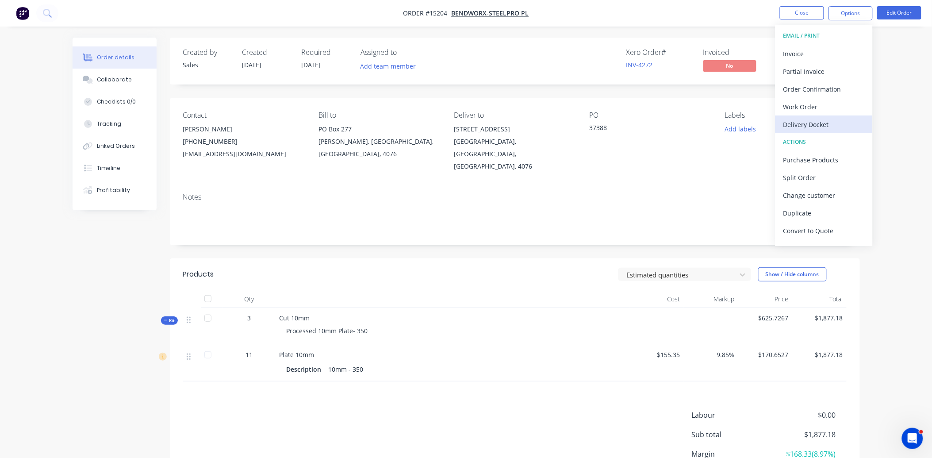
click at [827, 119] on div "Delivery Docket" at bounding box center [824, 124] width 81 height 13
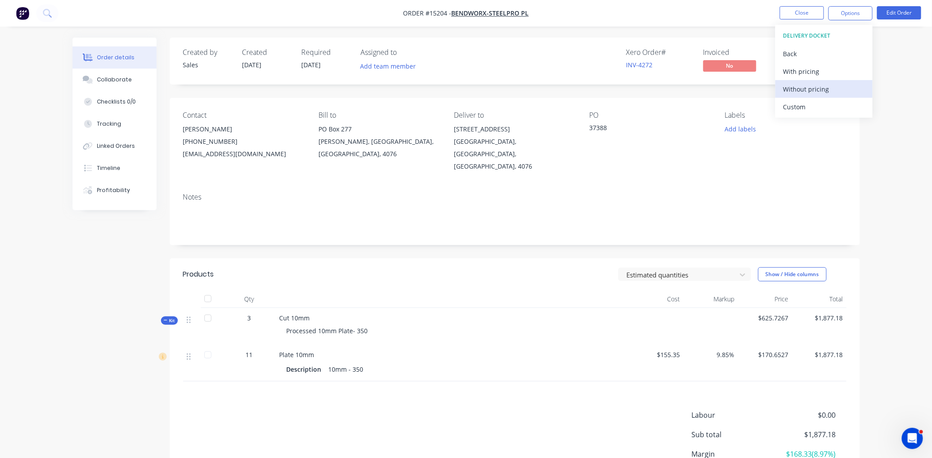
click at [831, 87] on div "Without pricing" at bounding box center [824, 89] width 81 height 13
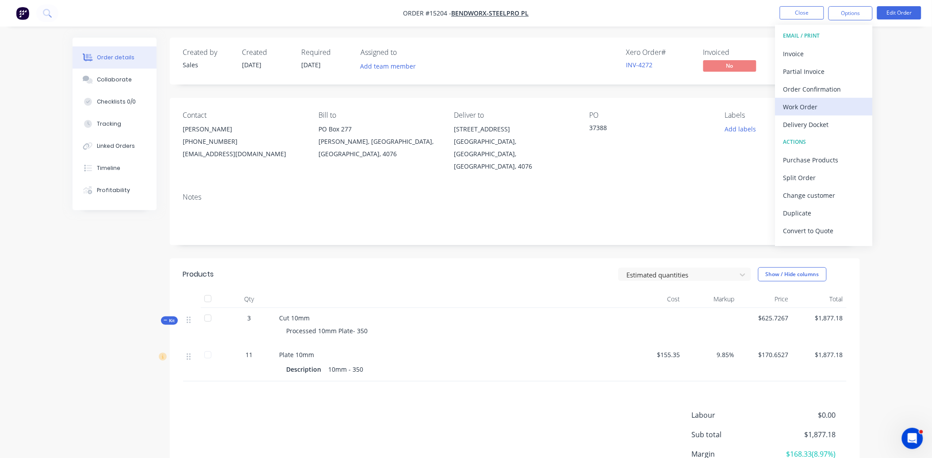
click at [787, 109] on div "Work Order" at bounding box center [824, 106] width 81 height 13
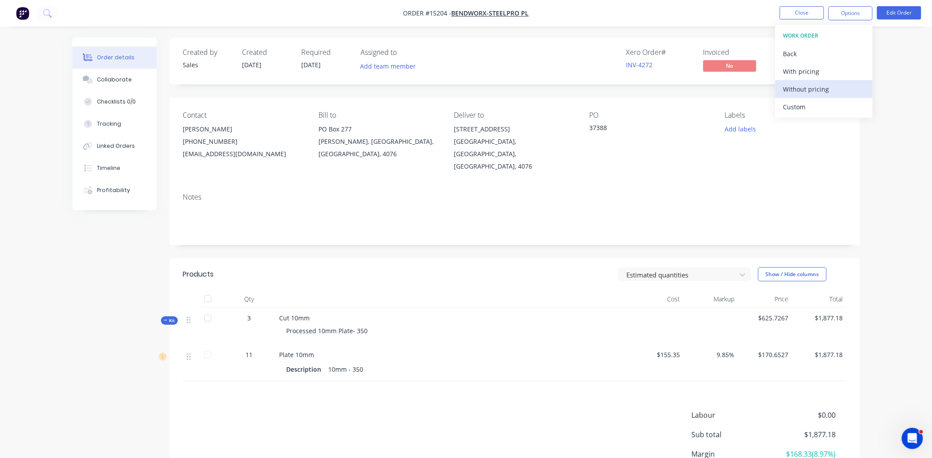
click at [821, 90] on div "Without pricing" at bounding box center [824, 89] width 81 height 13
click at [753, 19] on nav "Order #15204 - Bendworx-Steelpro PL Close Options EMAIL / PRINT Invoice Partial…" at bounding box center [466, 13] width 932 height 27
click at [793, 11] on button "Close" at bounding box center [802, 12] width 44 height 13
